Goal: Obtain resource: Download file/media

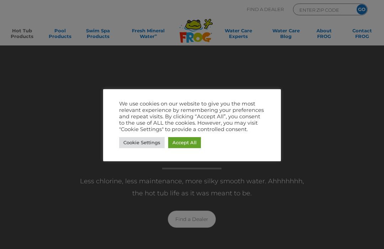
click at [186, 142] on link "Accept All" at bounding box center [184, 142] width 33 height 11
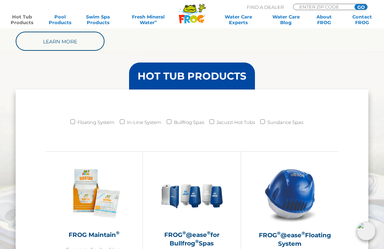
scroll to position [550, 0]
click at [214, 122] on input "Jacuzzi Hot Tubs" at bounding box center [211, 121] width 5 height 5
checkbox input "true"
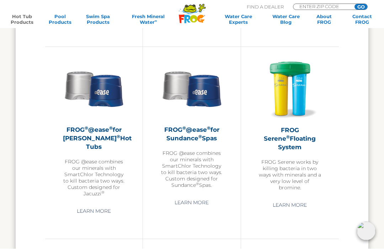
scroll to position [1036, 0]
click at [103, 131] on h2 "FROG ® @ease ® for Jacuzzi ® Hot Tubs" at bounding box center [94, 138] width 62 height 26
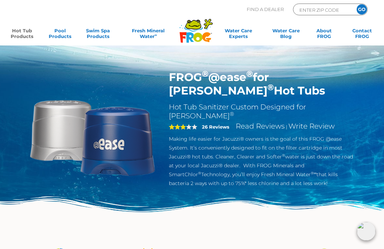
click at [184, 124] on span "3" at bounding box center [177, 127] width 17 height 6
click at [215, 124] on strong "26 Reviews" at bounding box center [215, 127] width 27 height 6
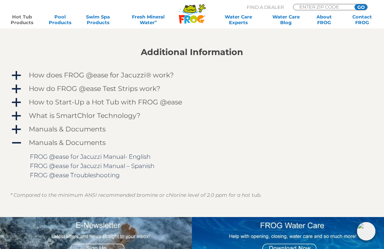
scroll to position [572, 0]
click at [16, 74] on span "a" at bounding box center [16, 76] width 11 height 11
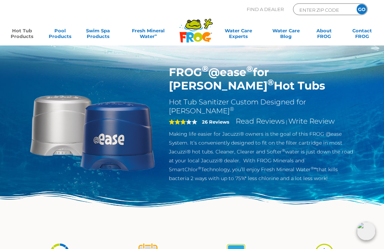
scroll to position [0, 0]
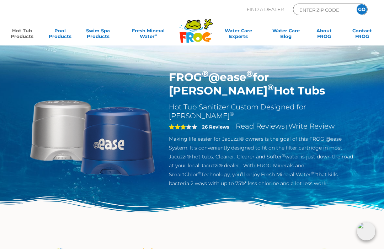
click at [25, 29] on link "Hot Tub Products" at bounding box center [21, 35] width 29 height 14
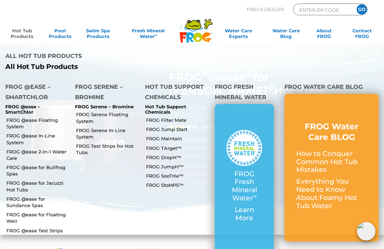
click at [45, 180] on link "FROG @ease for Jacuzzi Hot Tubs" at bounding box center [37, 186] width 63 height 13
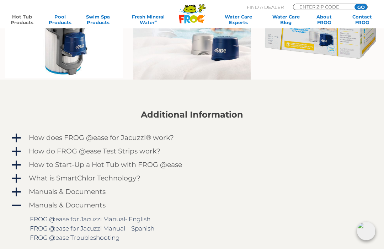
scroll to position [510, 0]
click at [135, 221] on link "FROG @ease for Jacuzzi Manual- English" at bounding box center [90, 219] width 120 height 7
